Goal: Task Accomplishment & Management: Manage account settings

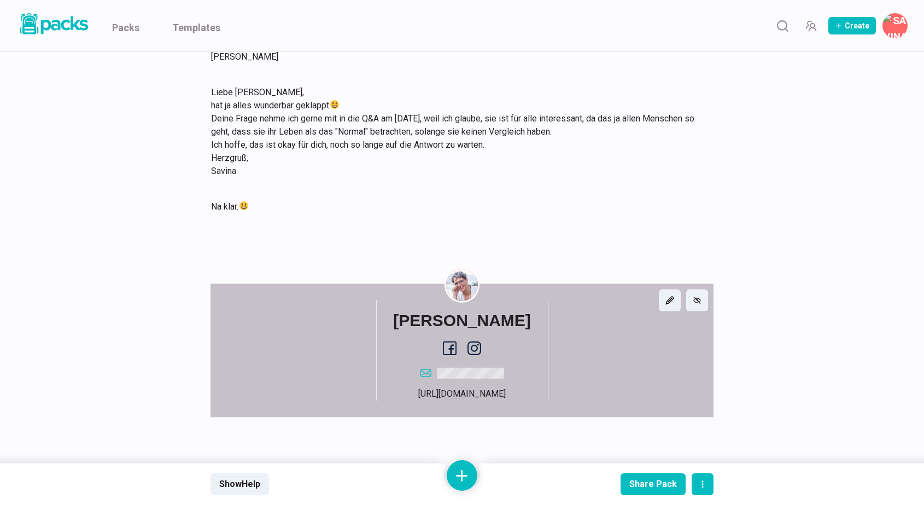
scroll to position [2416, 0]
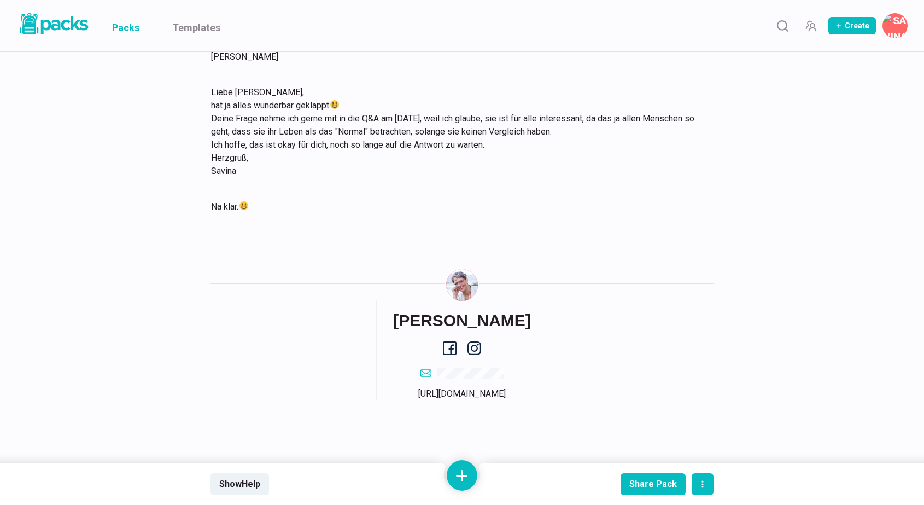
click at [135, 29] on link "Packs" at bounding box center [125, 25] width 27 height 51
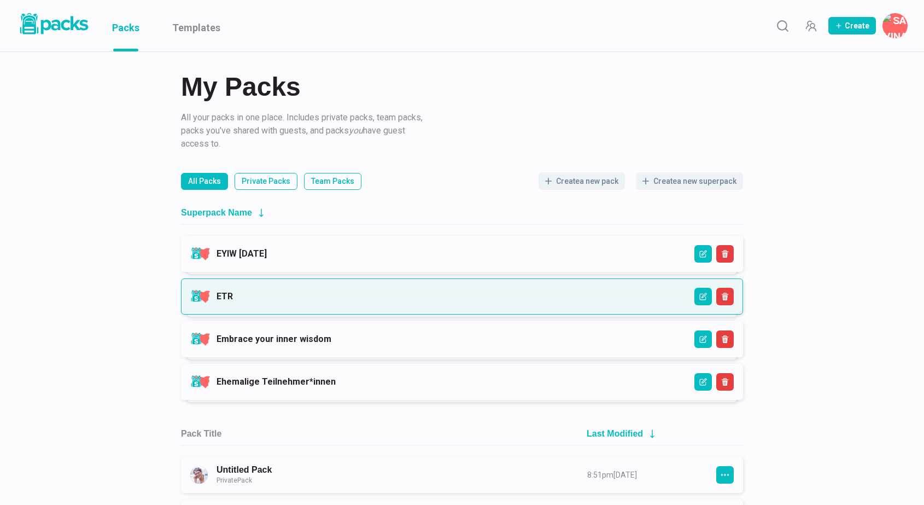
click at [233, 293] on link "ETR" at bounding box center [225, 296] width 16 height 10
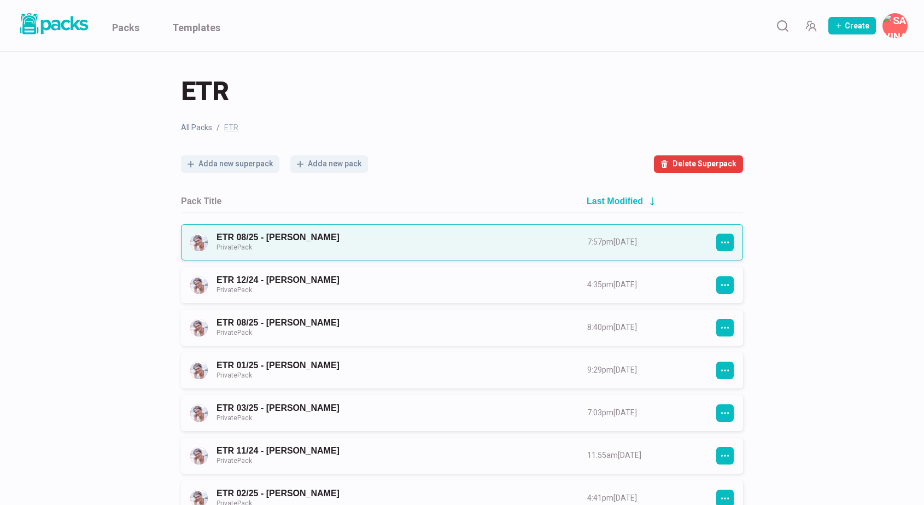
click at [352, 243] on link "ETR 08/25 - [PERSON_NAME] Private Pack" at bounding box center [392, 242] width 351 height 20
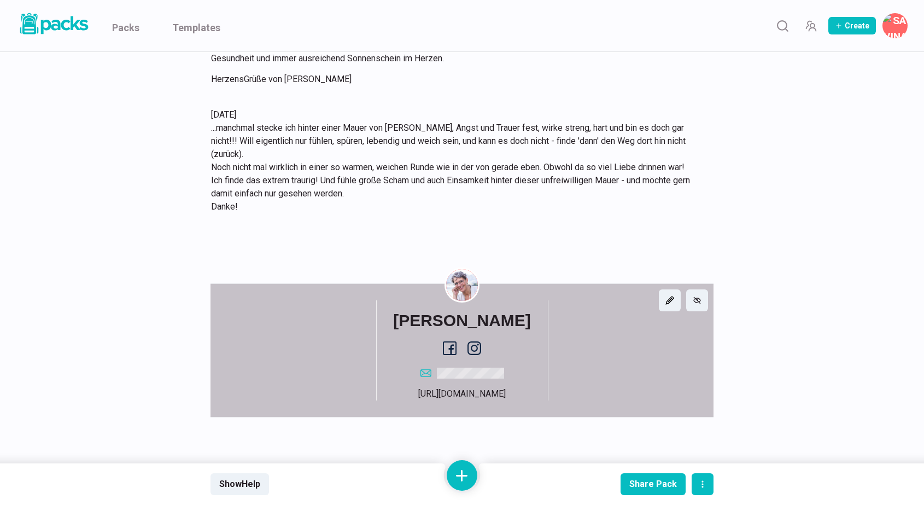
scroll to position [4717, 0]
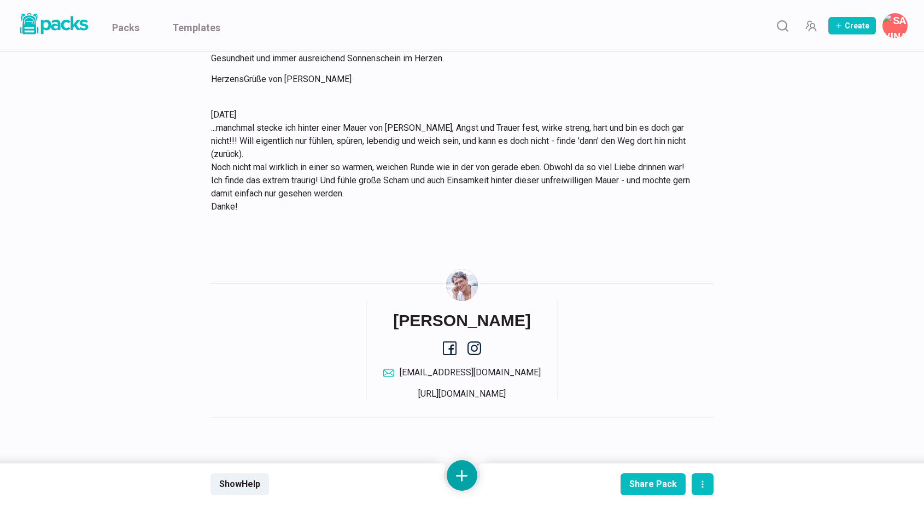
click at [463, 469] on button at bounding box center [462, 475] width 31 height 31
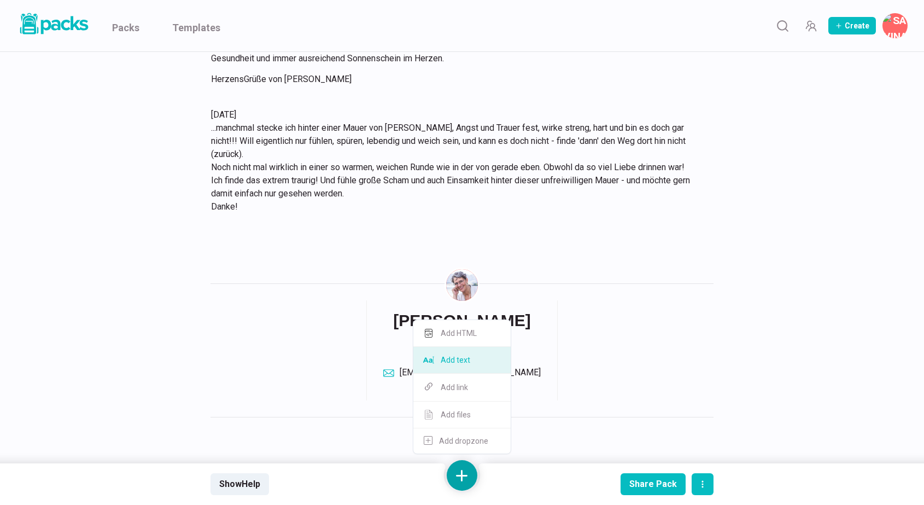
click at [463, 359] on button "Add text" at bounding box center [462, 360] width 97 height 27
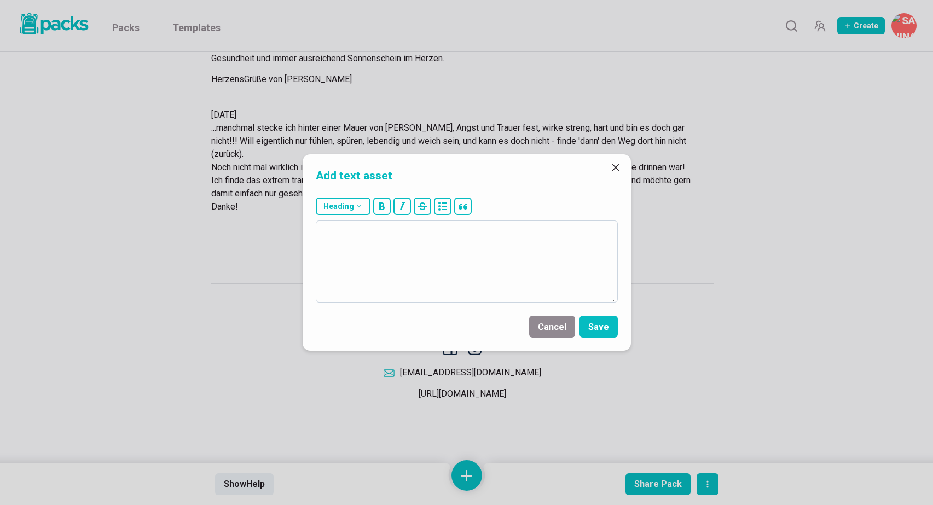
click at [461, 263] on textarea at bounding box center [467, 261] width 302 height 82
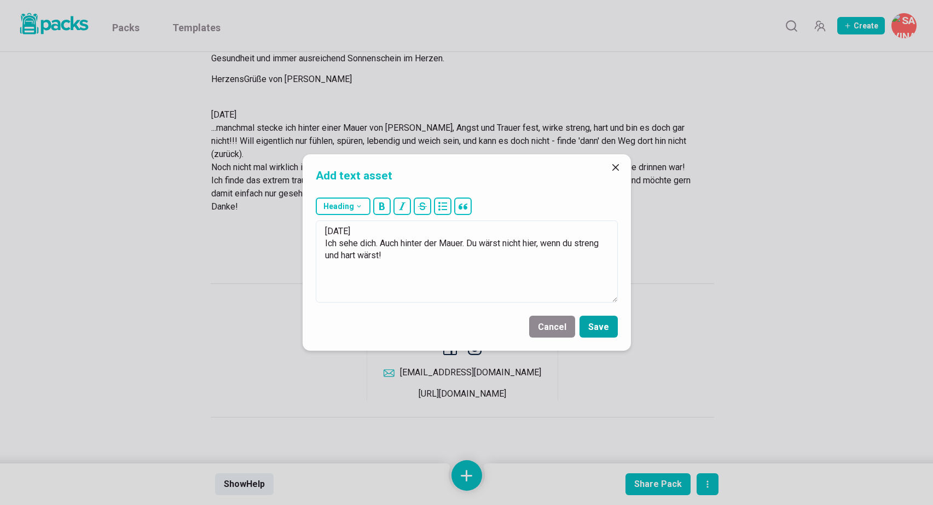
type textarea "[DATE] Ich sehe dich. Auch hinter der Mauer. Du wärst nicht hier, wenn du stren…"
click at [603, 327] on button "Save" at bounding box center [598, 327] width 38 height 22
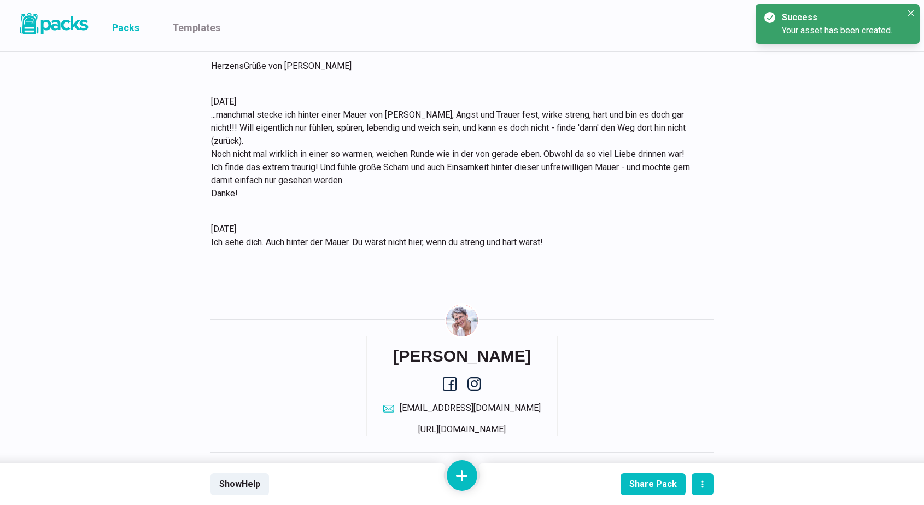
click at [119, 25] on link "Packs" at bounding box center [125, 25] width 27 height 51
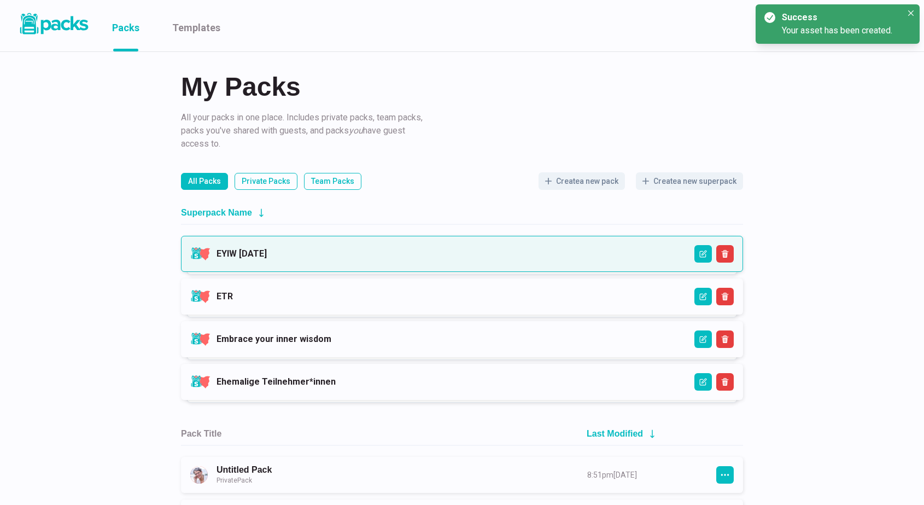
click at [267, 252] on link "EYIW [DATE]" at bounding box center [242, 253] width 50 height 10
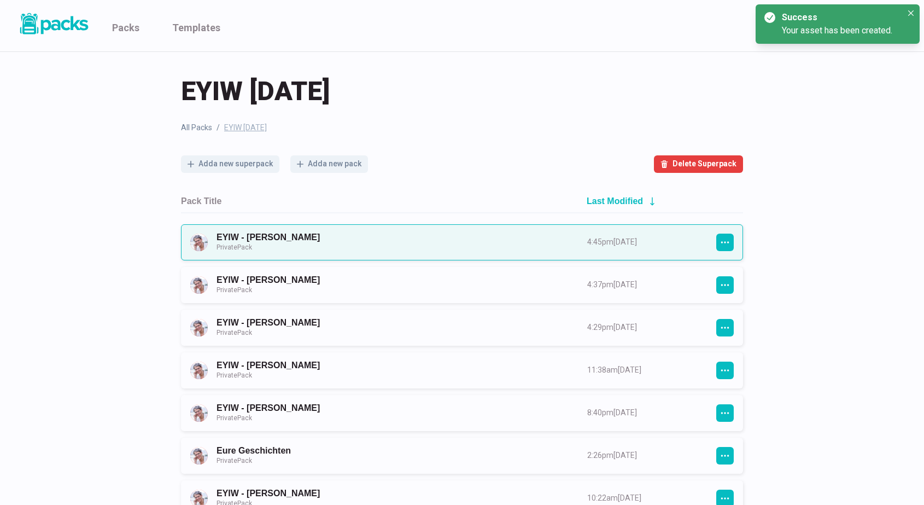
click at [435, 246] on link "EYIW - [PERSON_NAME] Private Pack" at bounding box center [392, 242] width 351 height 20
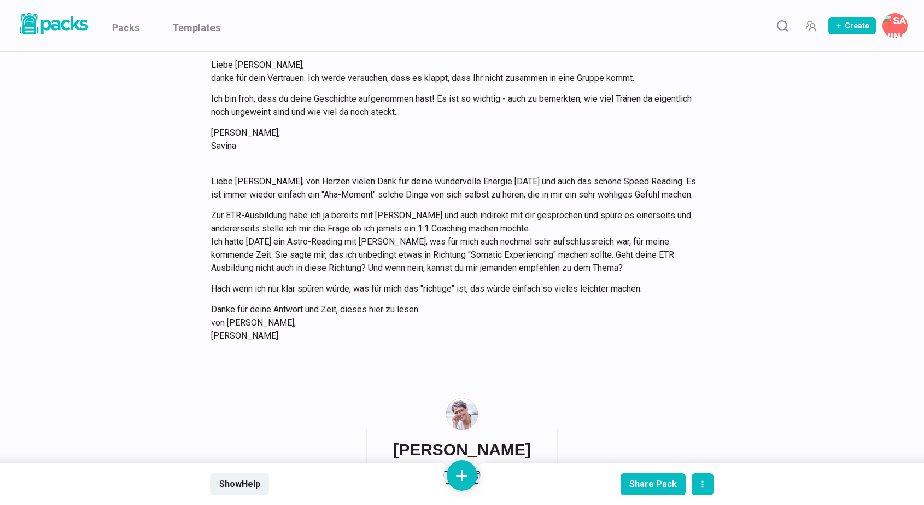
scroll to position [1491, 0]
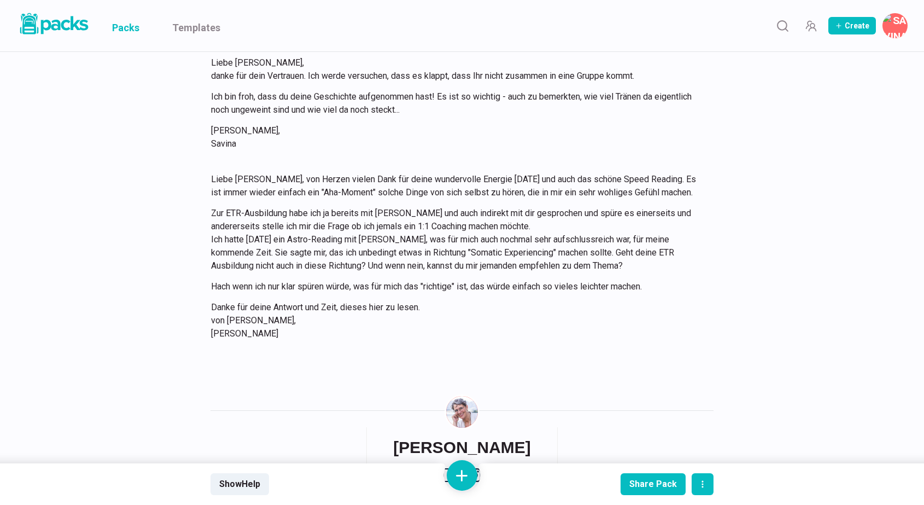
click at [121, 29] on link "Packs" at bounding box center [125, 25] width 27 height 51
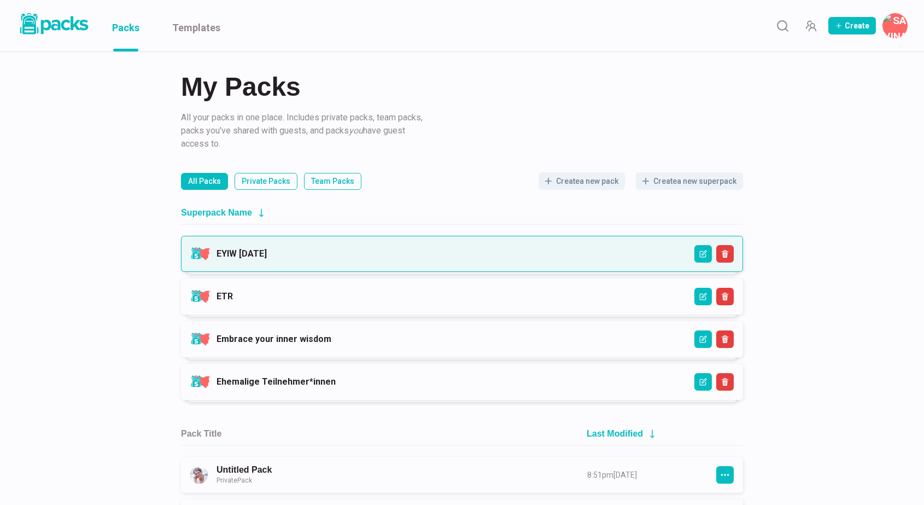
click at [267, 259] on link "EYIW [DATE]" at bounding box center [242, 253] width 50 height 10
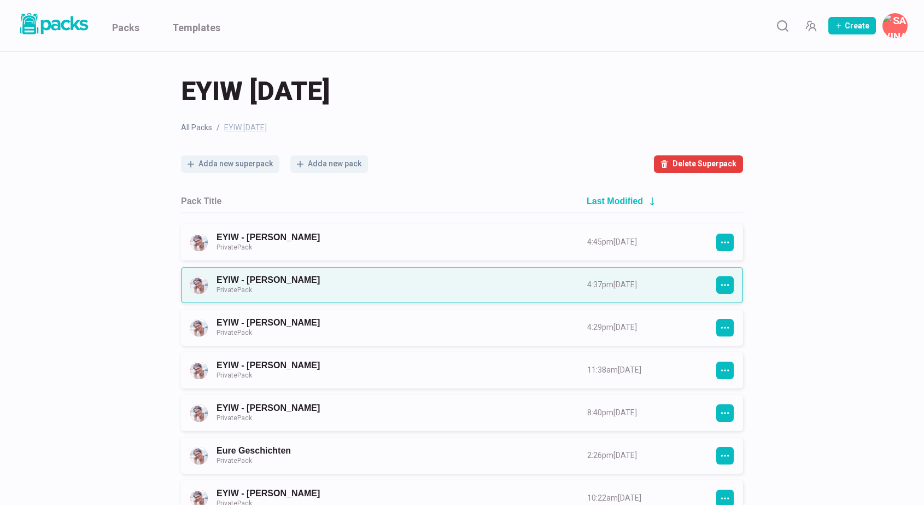
click at [435, 284] on link "EYIW - [PERSON_NAME] Private Pack" at bounding box center [392, 285] width 351 height 20
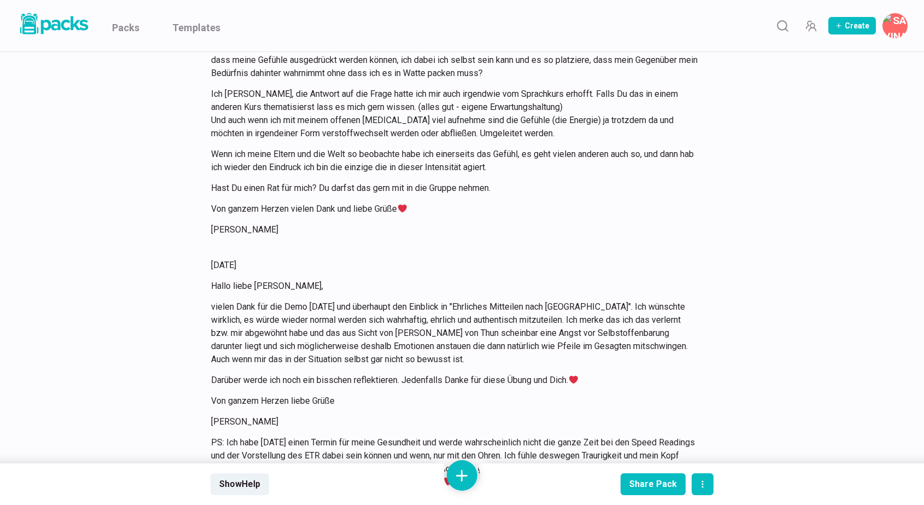
scroll to position [12802, 0]
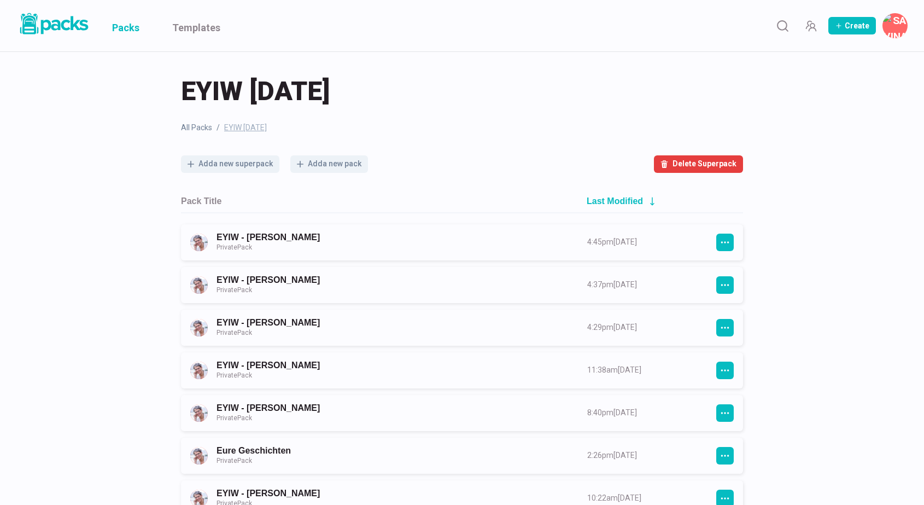
click at [129, 31] on link "Packs" at bounding box center [125, 25] width 27 height 51
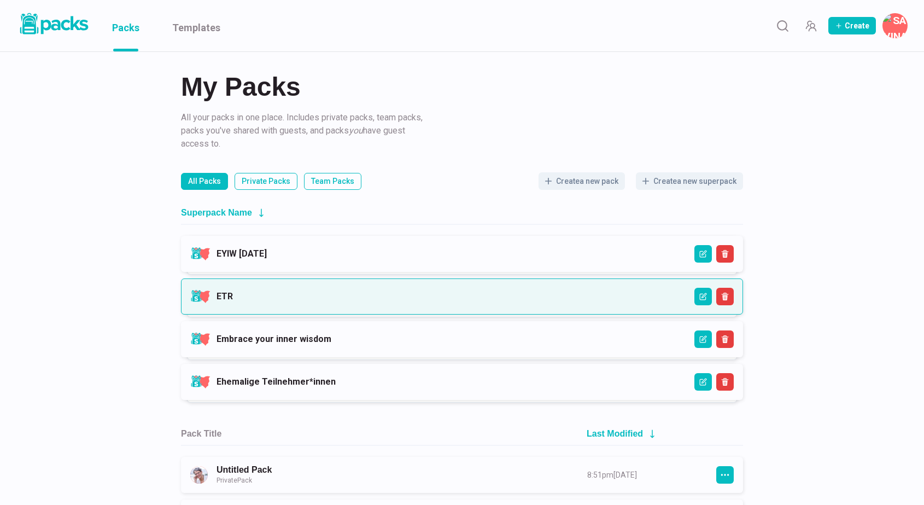
click at [233, 299] on link "ETR" at bounding box center [225, 296] width 16 height 10
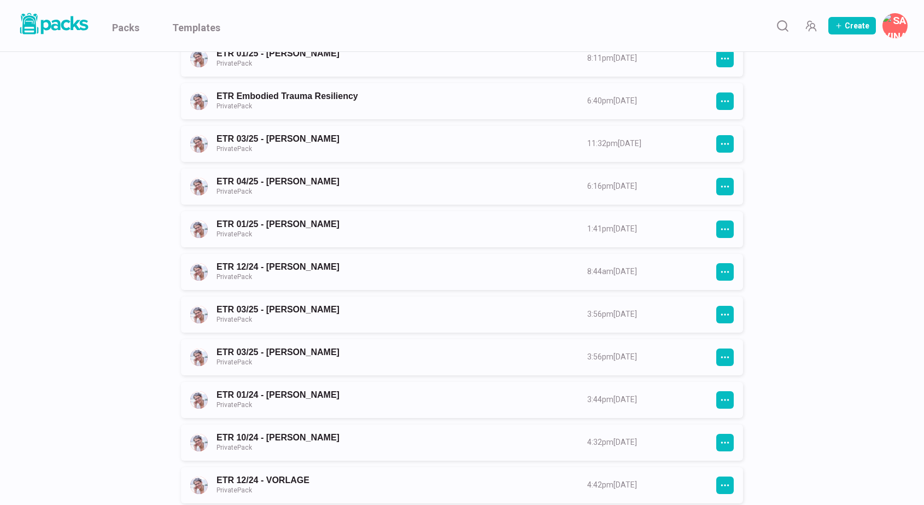
scroll to position [659, 0]
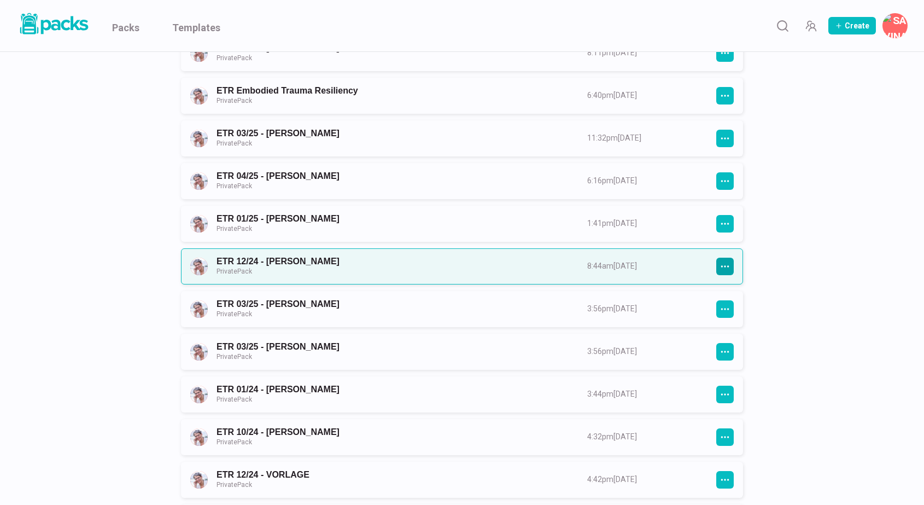
click at [728, 267] on icon "button" at bounding box center [725, 266] width 10 height 10
click at [726, 267] on icon "button" at bounding box center [725, 266] width 10 height 10
click at [568, 262] on link "ETR 12/24 - [PERSON_NAME] Private Pack" at bounding box center [392, 266] width 351 height 20
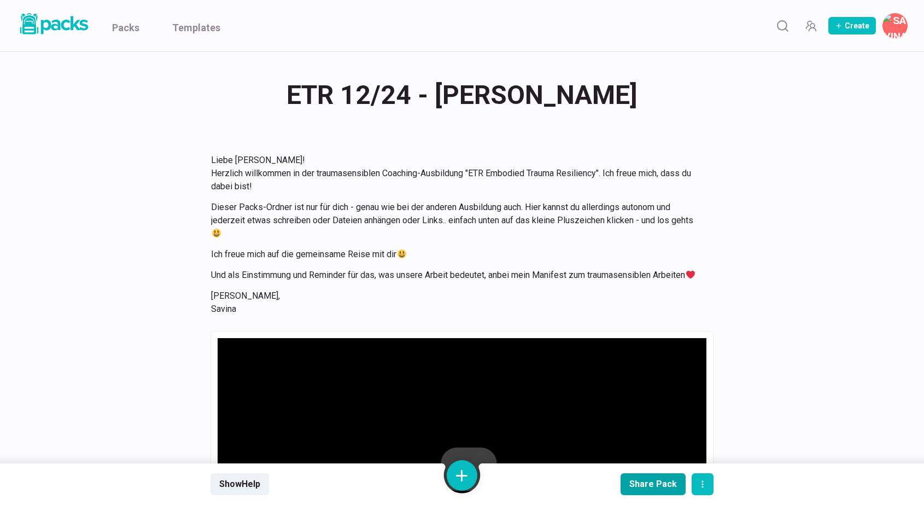
click at [665, 486] on div "Share Pack" at bounding box center [654, 484] width 48 height 10
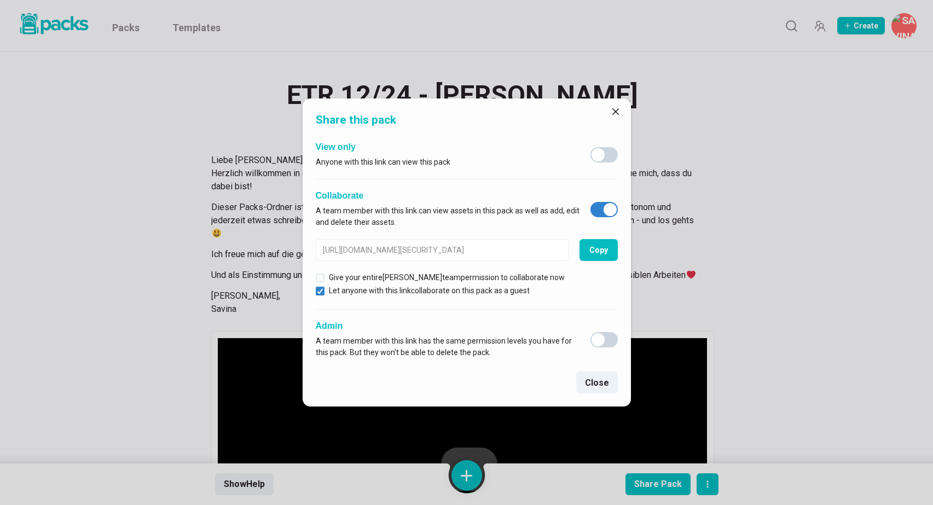
click at [609, 210] on span at bounding box center [609, 209] width 13 height 13
click at [590, 202] on input "checkbox" at bounding box center [590, 201] width 1 height 1
checkbox input "false"
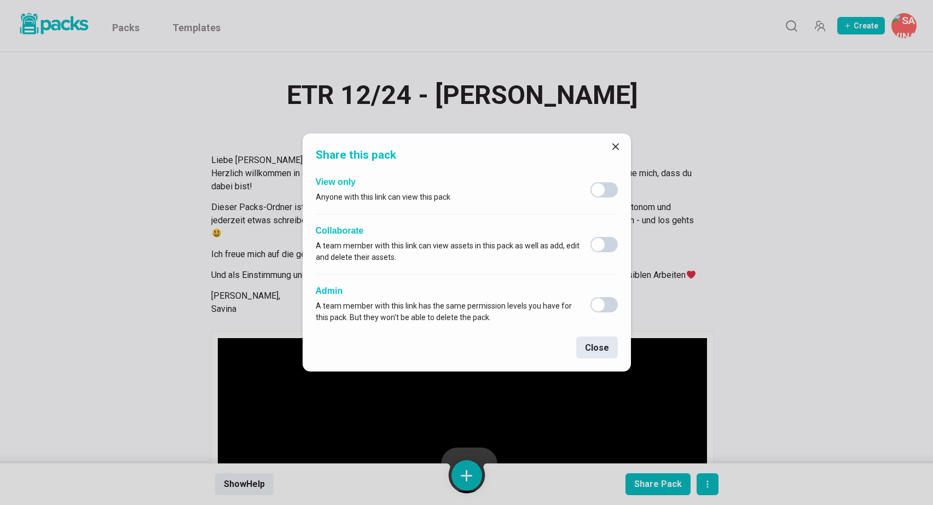
click at [594, 347] on button "Close" at bounding box center [597, 347] width 42 height 22
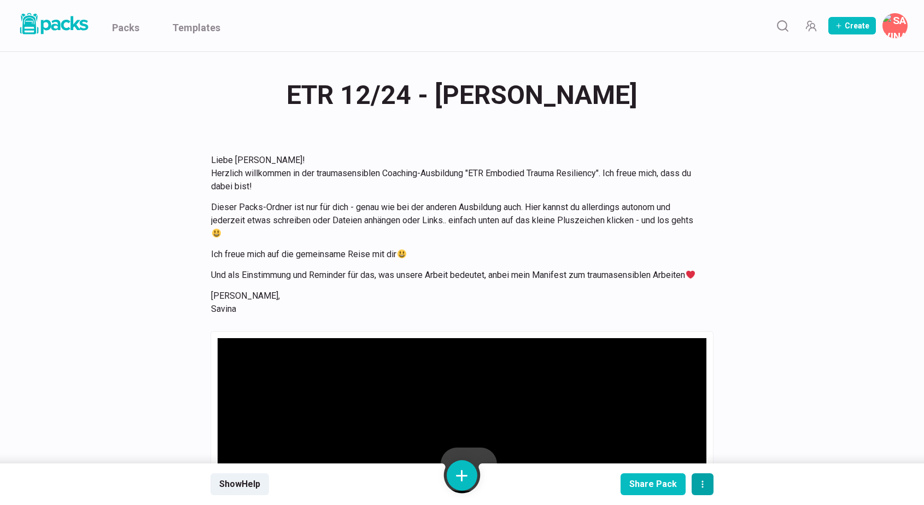
click at [703, 484] on icon "actions" at bounding box center [703, 484] width 2 height 7
click at [703, 485] on icon "actions" at bounding box center [703, 484] width 2 height 7
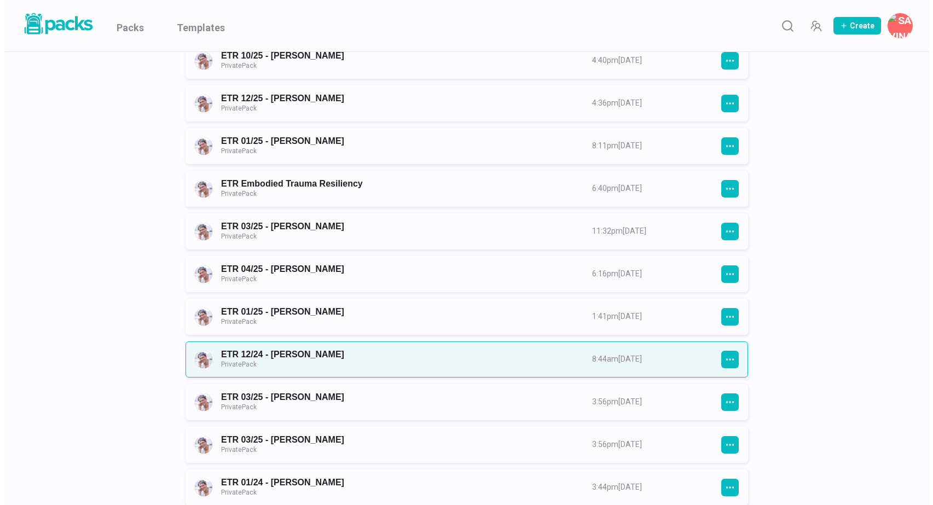
scroll to position [568, 0]
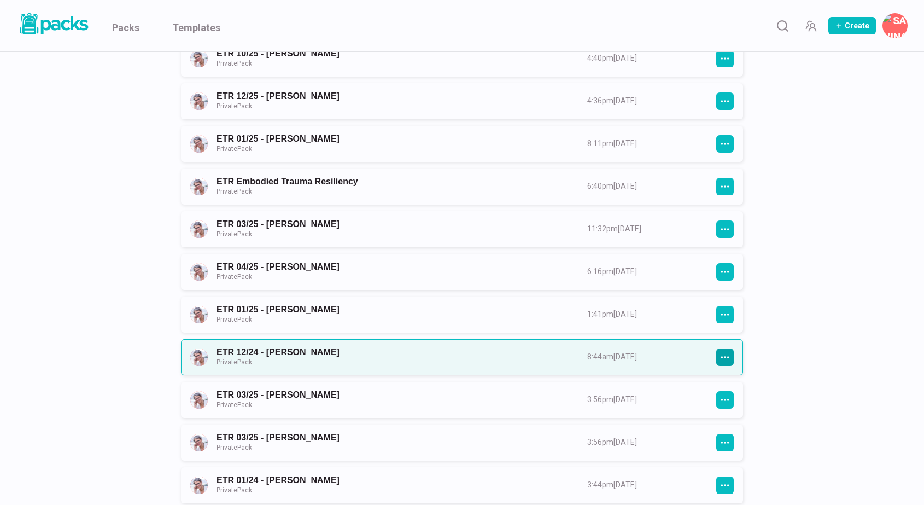
click at [724, 357] on icon "button" at bounding box center [725, 357] width 10 height 10
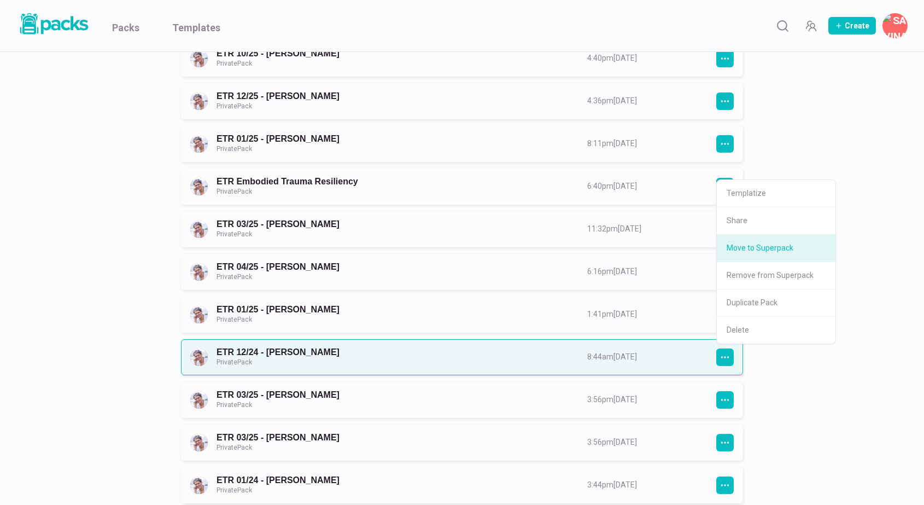
click at [758, 249] on button "Move to Superpack" at bounding box center [776, 248] width 119 height 27
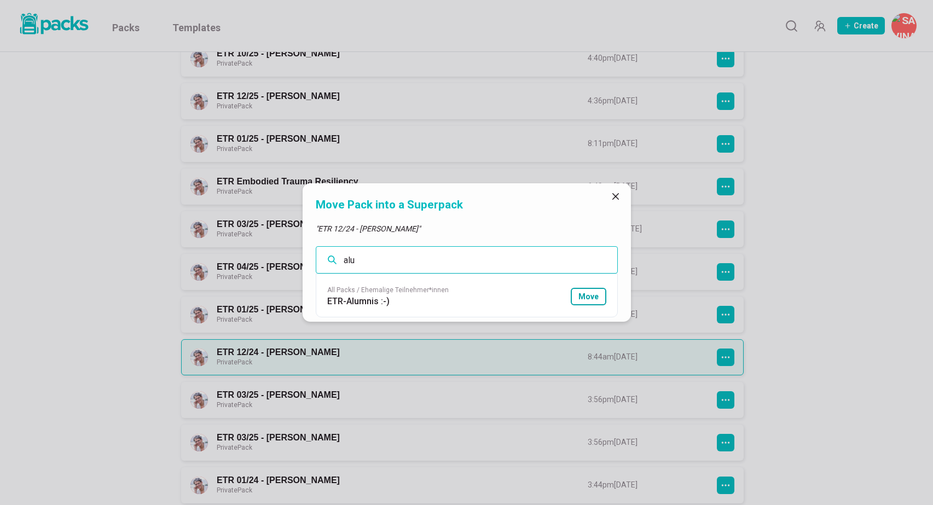
type input "alu"
click at [589, 295] on button "Move" at bounding box center [589, 297] width 36 height 18
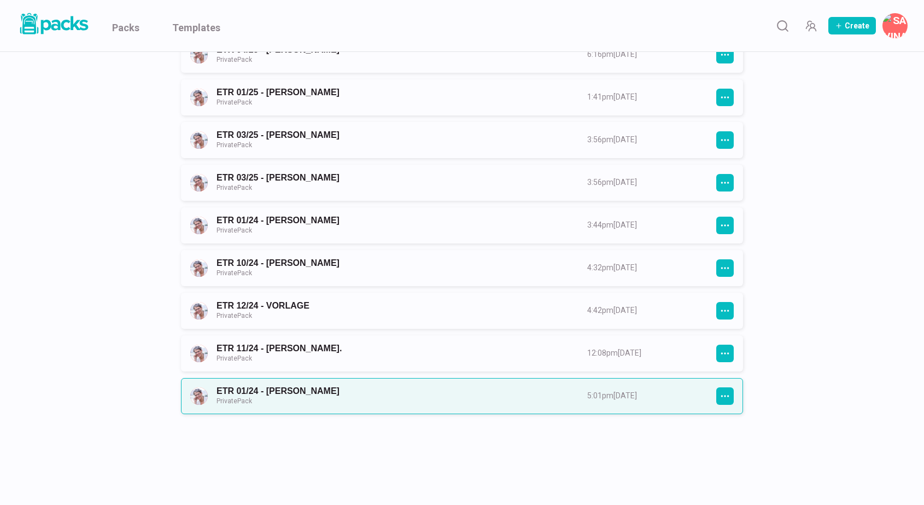
scroll to position [792, 0]
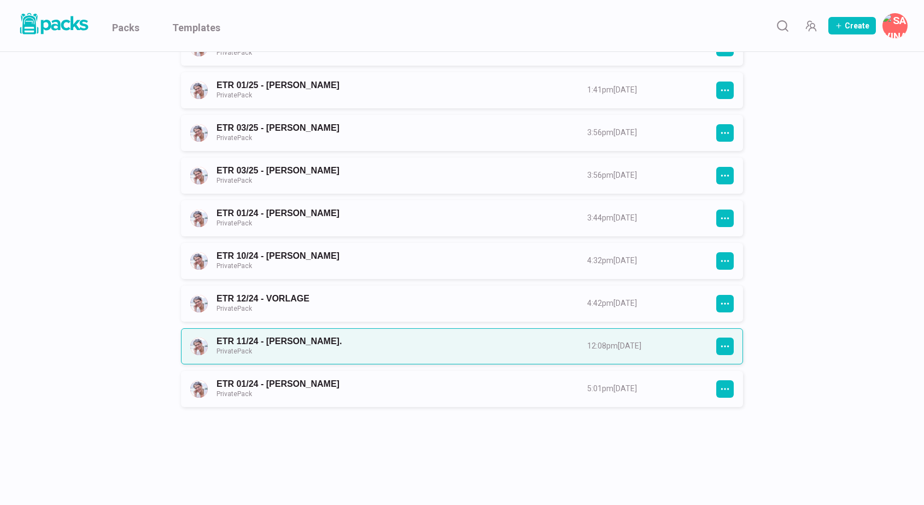
click at [568, 336] on link "ETR 11/24 - [PERSON_NAME]. Private Pack" at bounding box center [392, 346] width 351 height 20
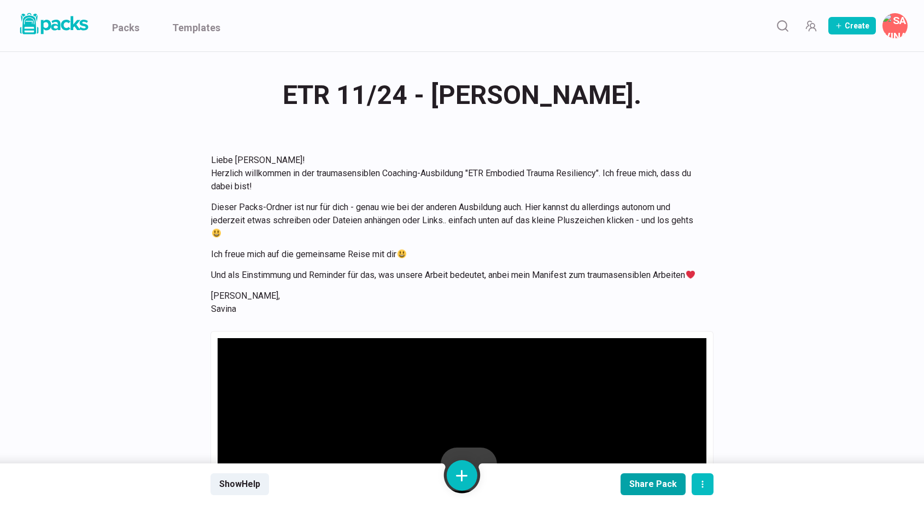
click at [639, 486] on div "Share Pack" at bounding box center [654, 484] width 48 height 10
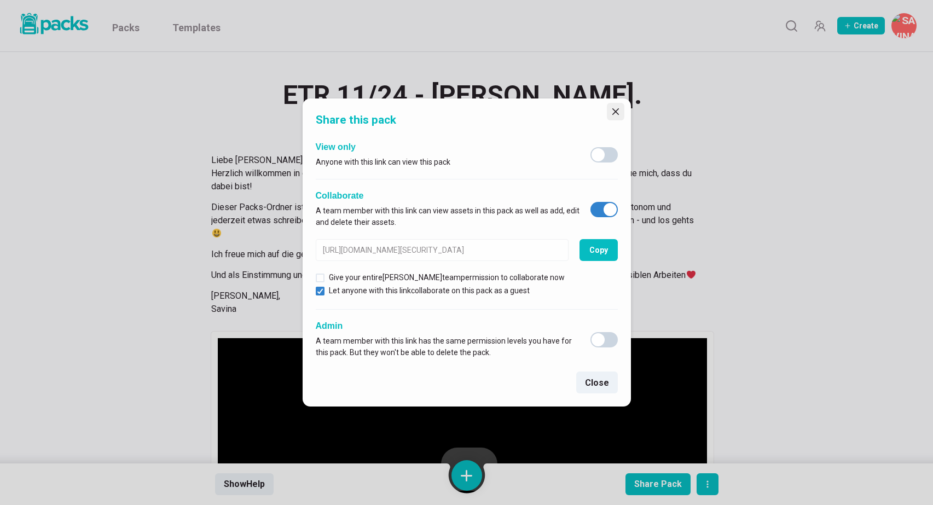
click at [613, 110] on icon "Close" at bounding box center [615, 111] width 7 height 7
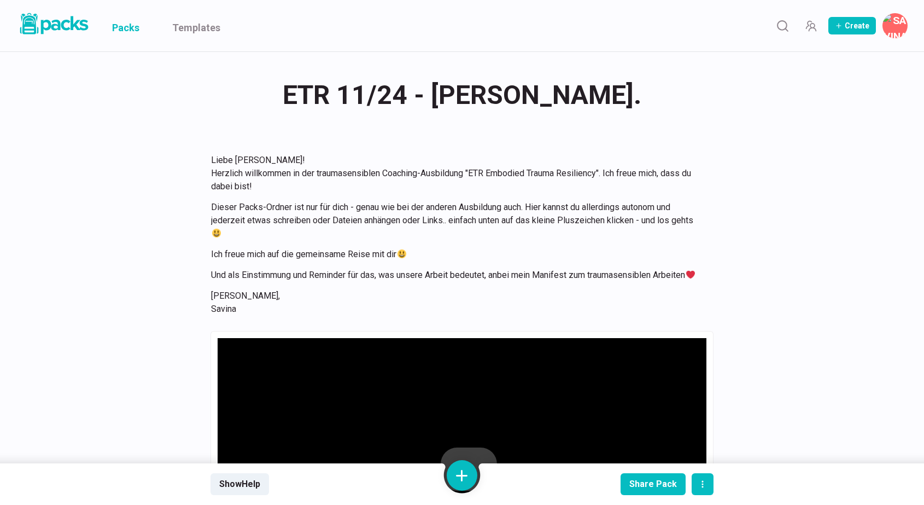
click at [129, 24] on link "Packs" at bounding box center [125, 25] width 27 height 51
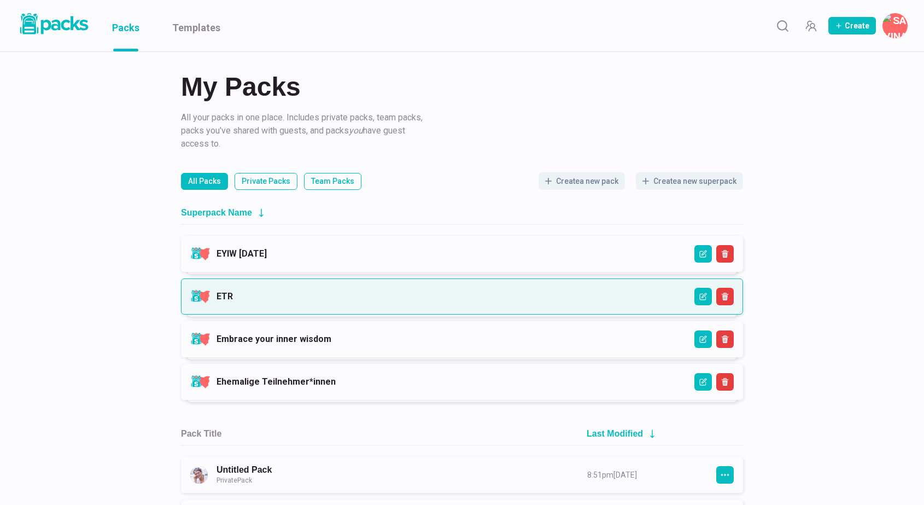
click at [233, 293] on link "ETR" at bounding box center [225, 296] width 16 height 10
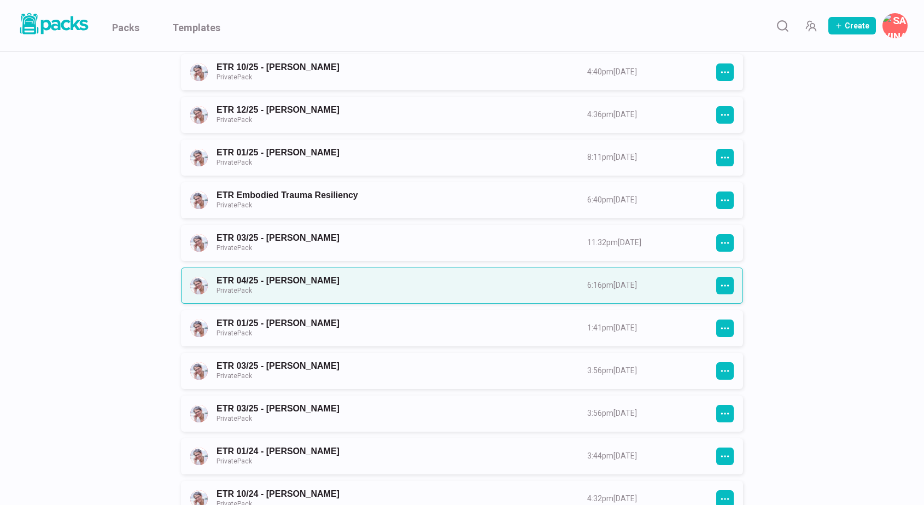
scroll to position [563, 0]
